Goal: Task Accomplishment & Management: Manage account settings

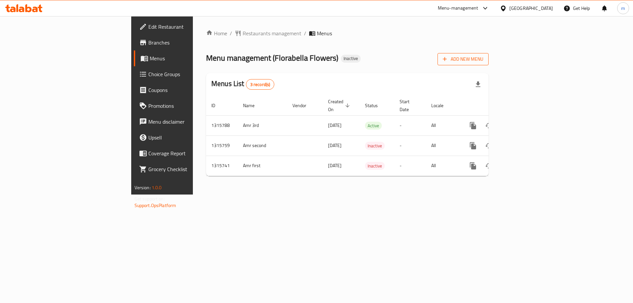
click at [483, 61] on span "Add New Menu" at bounding box center [463, 59] width 41 height 8
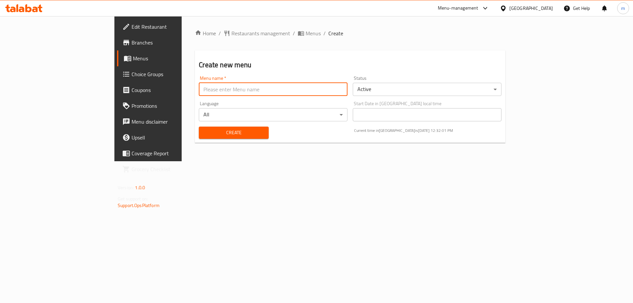
click at [218, 88] on input "text" at bounding box center [273, 89] width 149 height 13
type input "ة"
type input "Mostafa, 12\10\2025"
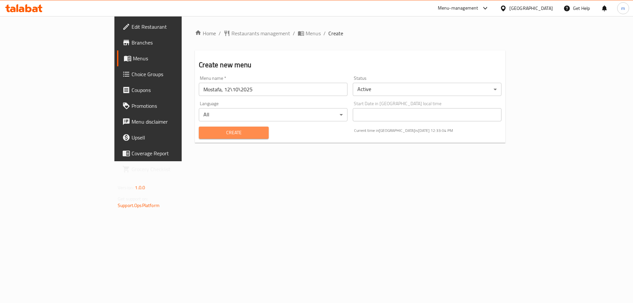
click at [204, 136] on span "Create" at bounding box center [233, 133] width 59 height 8
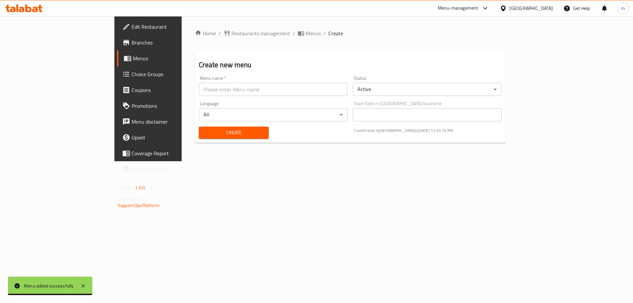
click at [133, 62] on span "Menus" at bounding box center [174, 58] width 82 height 8
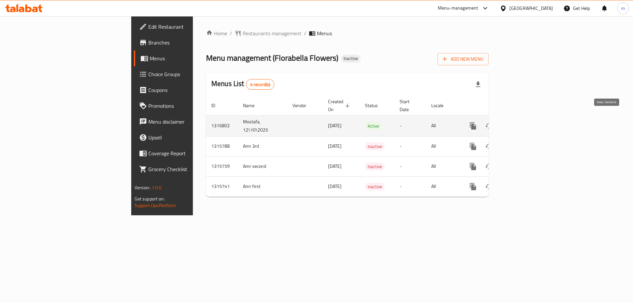
click at [525, 122] on icon "enhanced table" at bounding box center [521, 126] width 8 height 8
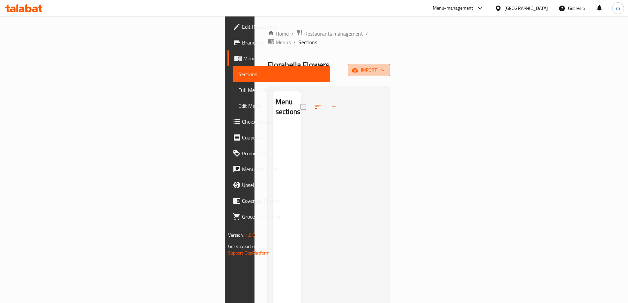
click at [358, 68] on icon "button" at bounding box center [355, 70] width 7 height 4
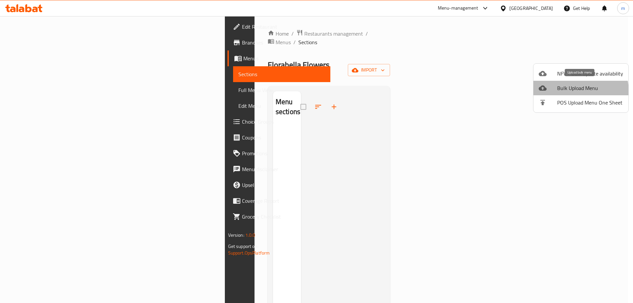
click at [576, 91] on span "Bulk Upload Menu" at bounding box center [590, 88] width 66 height 8
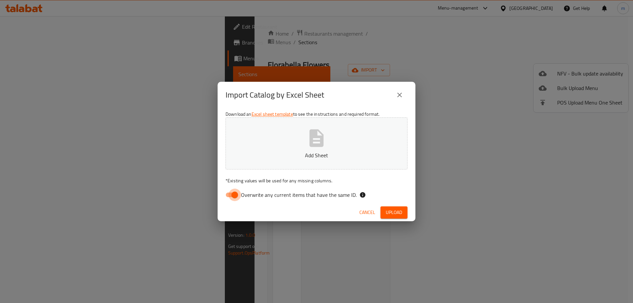
click at [234, 195] on input "Overwrite any current items that have the same ID." at bounding box center [235, 195] width 38 height 13
checkbox input "false"
click at [387, 214] on span "Upload" at bounding box center [394, 212] width 16 height 8
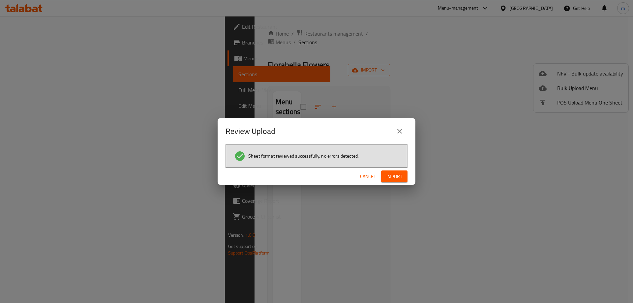
click at [388, 178] on span "Import" at bounding box center [395, 176] width 16 height 8
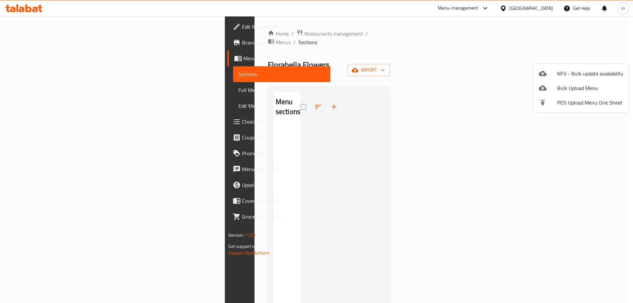
click at [41, 92] on div at bounding box center [316, 151] width 633 height 303
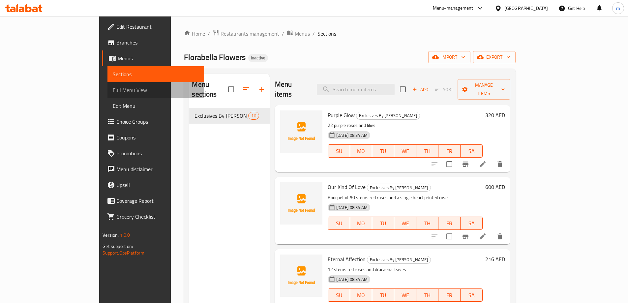
click at [113, 90] on span "Full Menu View" at bounding box center [156, 90] width 86 height 8
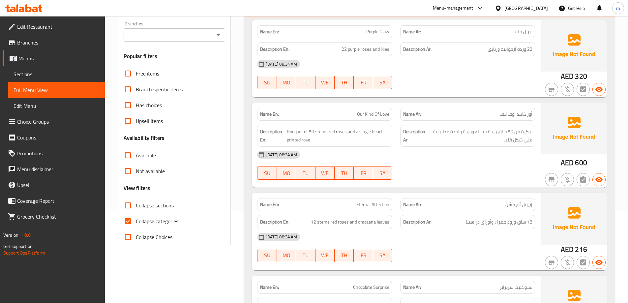
scroll to position [99, 0]
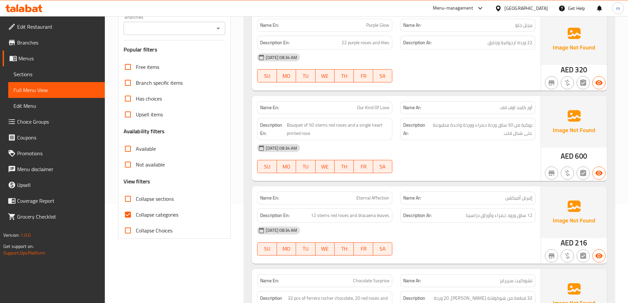
click at [130, 216] on input "Collapse categories" at bounding box center [128, 215] width 16 height 16
checkbox input "false"
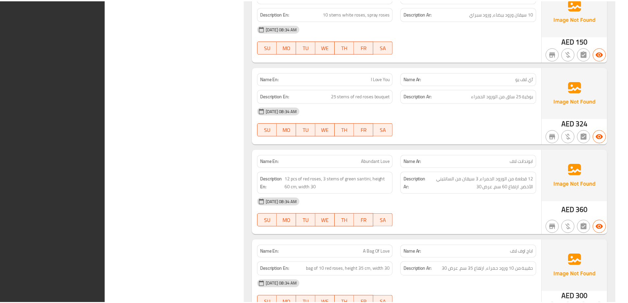
scroll to position [695, 0]
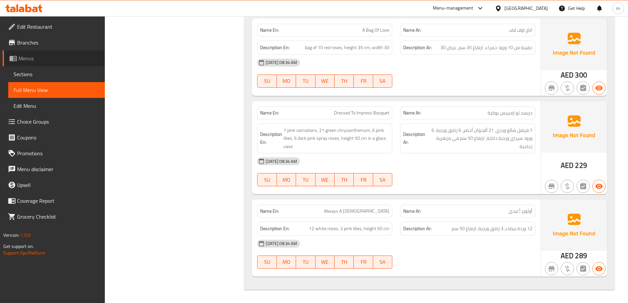
click at [56, 62] on span "Menus" at bounding box center [58, 58] width 81 height 8
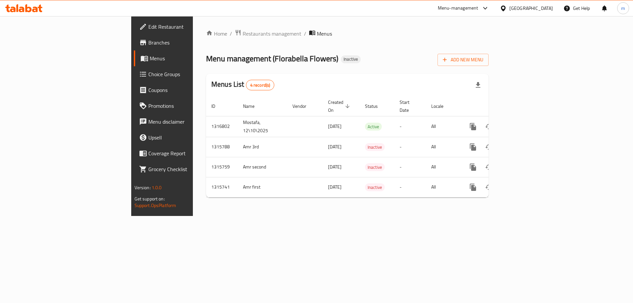
click at [322, 19] on div "Home / Restaurants management / Menus Menu management ( Florabella Flowers ) In…" at bounding box center [347, 116] width 309 height 200
